Goal: Task Accomplishment & Management: Use online tool/utility

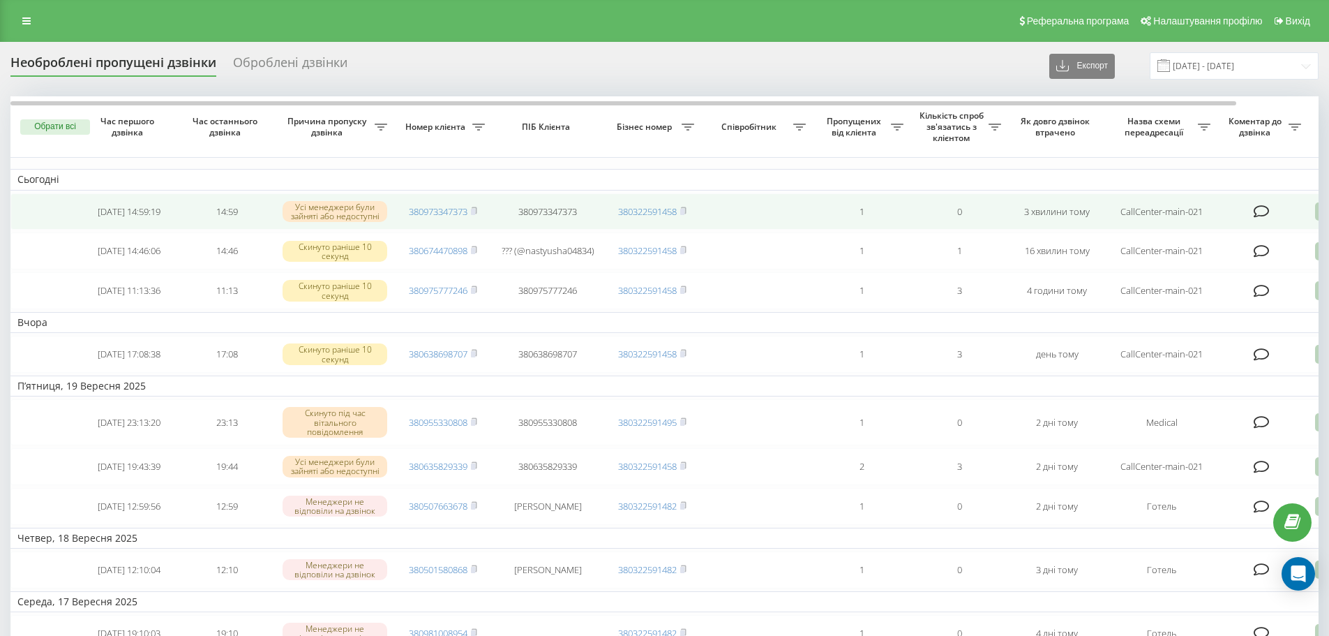
click at [479, 212] on td "380973347373" at bounding box center [443, 211] width 98 height 37
click at [474, 209] on icon at bounding box center [474, 209] width 5 height 6
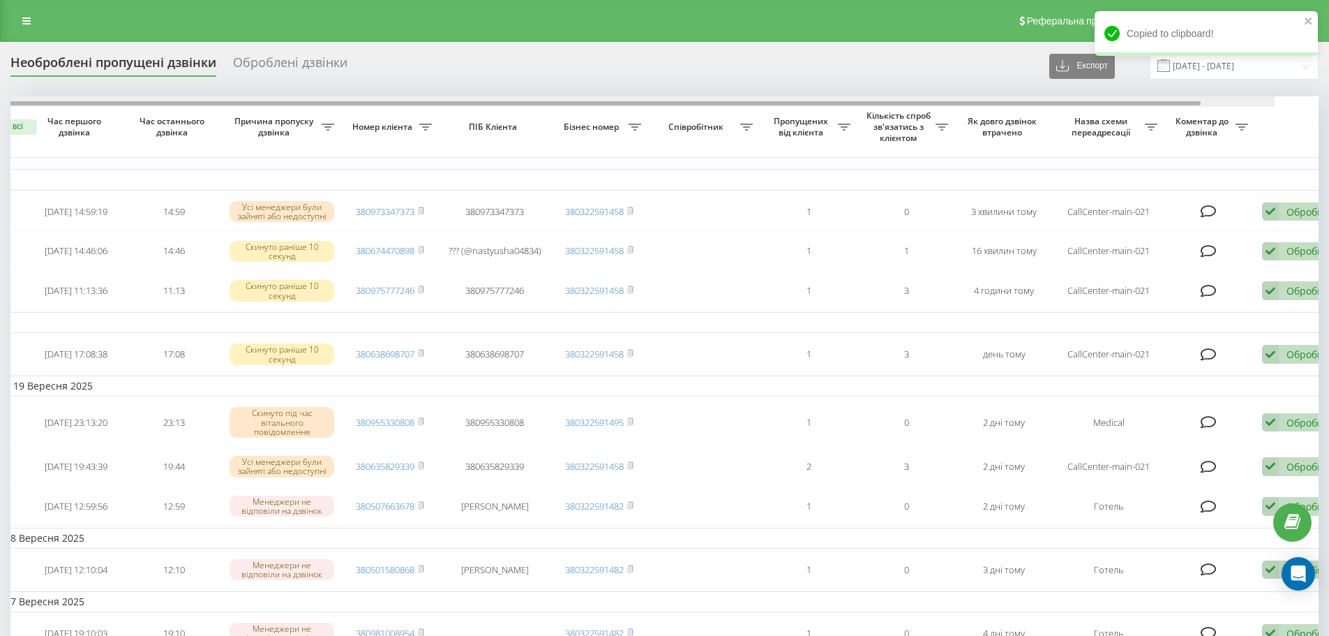
scroll to position [0, 87]
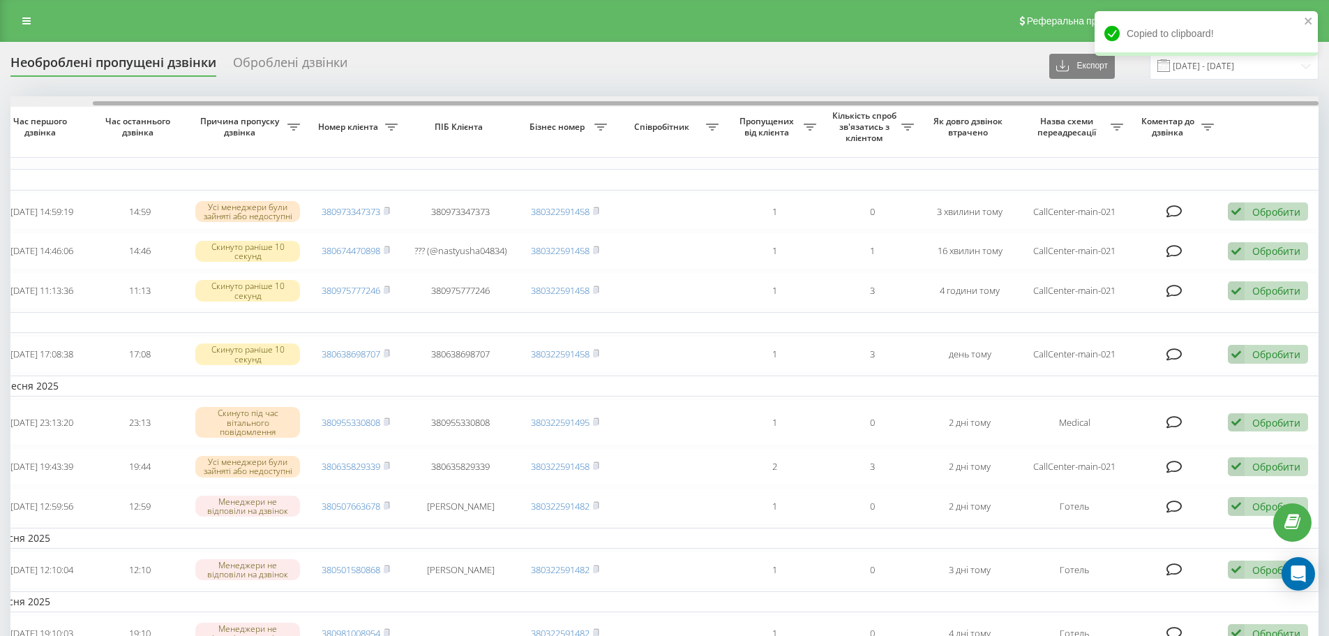
drag, startPoint x: 1121, startPoint y: 103, endPoint x: 1280, endPoint y: 166, distance: 171.3
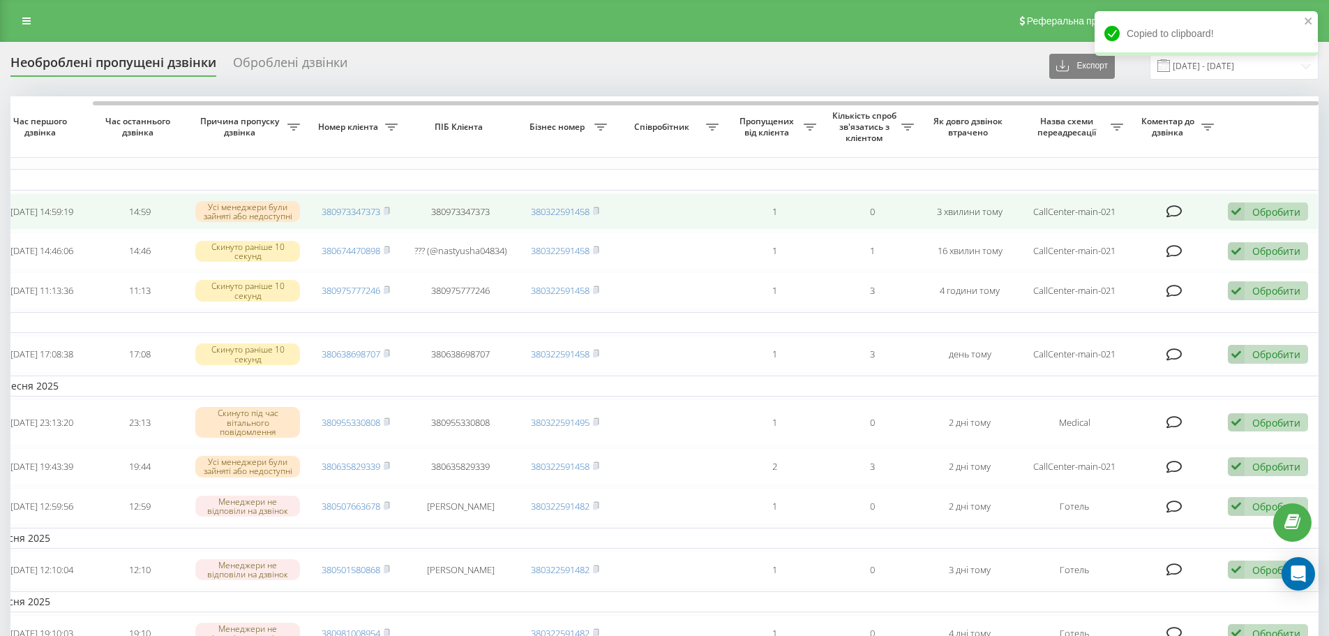
click at [1263, 200] on td "Обробити Не вдалося зв'язатися Зв'язався з клієнтом за допомогою іншого каналу …" at bounding box center [1270, 211] width 98 height 37
drag, startPoint x: 1291, startPoint y: 209, endPoint x: 1275, endPoint y: 222, distance: 20.8
click at [1289, 209] on div "Обробити" at bounding box center [1276, 211] width 48 height 13
